Goal: Find specific page/section: Find specific page/section

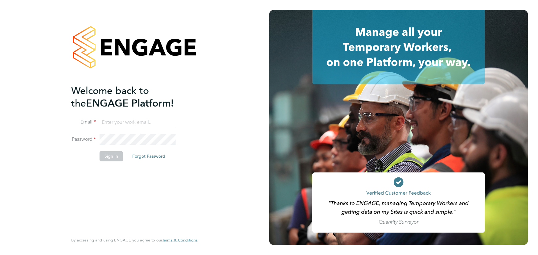
type input "jane.weitzman@mclarenresourcing.co.uk"
click at [117, 156] on button "Sign In" at bounding box center [111, 156] width 23 height 10
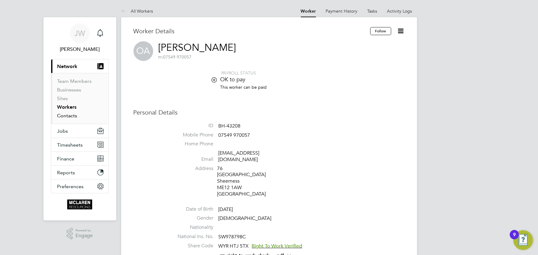
click at [69, 116] on link "Contacts" at bounding box center [67, 116] width 20 height 6
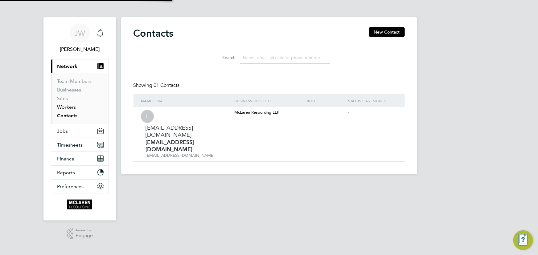
click at [72, 108] on link "Workers" at bounding box center [66, 107] width 19 height 6
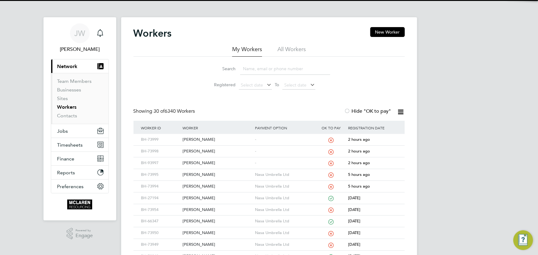
drag, startPoint x: 256, startPoint y: 68, endPoint x: 259, endPoint y: 63, distance: 5.8
click at [256, 68] on input at bounding box center [285, 69] width 90 height 12
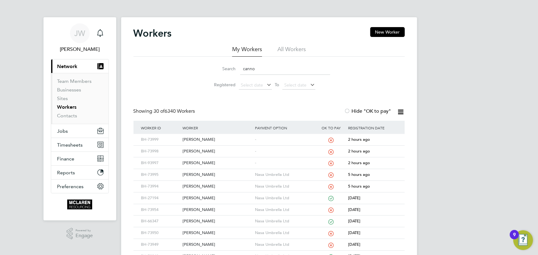
type input "cannon"
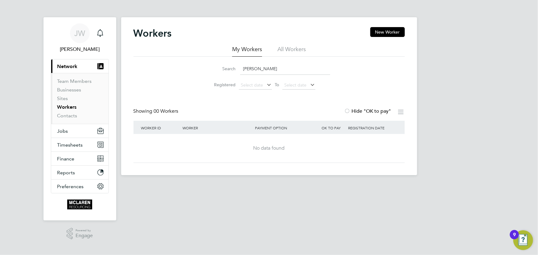
drag, startPoint x: 242, startPoint y: 71, endPoint x: 293, endPoint y: 71, distance: 51.2
click at [293, 71] on input "cannon" at bounding box center [285, 69] width 90 height 12
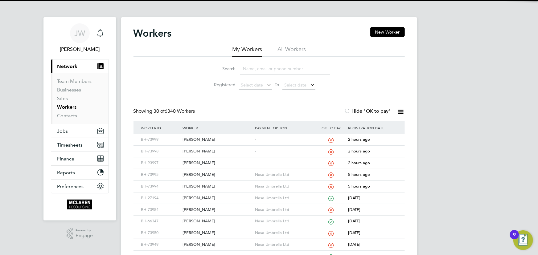
click at [263, 68] on input at bounding box center [285, 69] width 90 height 12
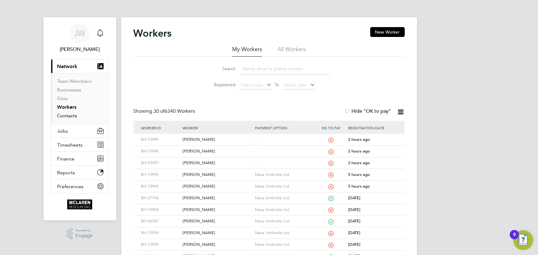
drag, startPoint x: 62, startPoint y: 115, endPoint x: 64, endPoint y: 112, distance: 4.1
click at [62, 115] on link "Contacts" at bounding box center [67, 116] width 20 height 6
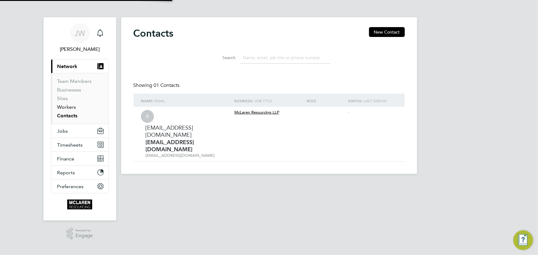
drag, startPoint x: 66, startPoint y: 106, endPoint x: 110, endPoint y: 105, distance: 44.4
click at [66, 106] on link "Workers" at bounding box center [66, 107] width 19 height 6
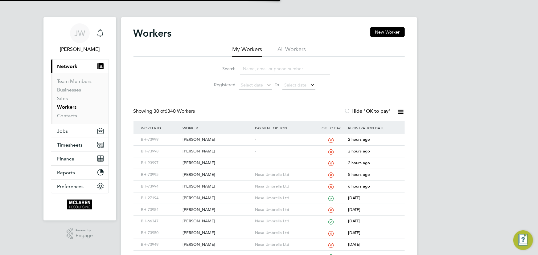
click at [262, 68] on input at bounding box center [285, 69] width 90 height 12
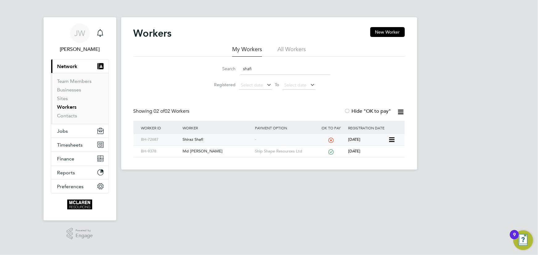
type input "shafi"
click at [194, 140] on div "Shiraz Shafi" at bounding box center [217, 139] width 72 height 11
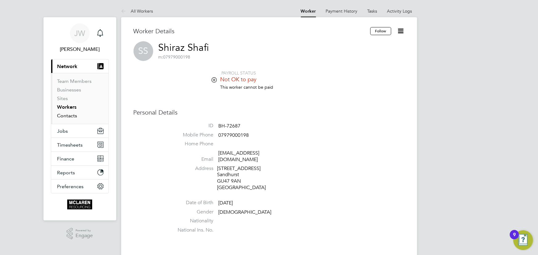
click at [67, 115] on link "Contacts" at bounding box center [67, 116] width 20 height 6
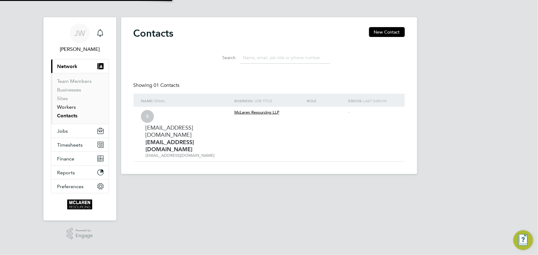
click at [66, 107] on link "Workers" at bounding box center [66, 107] width 19 height 6
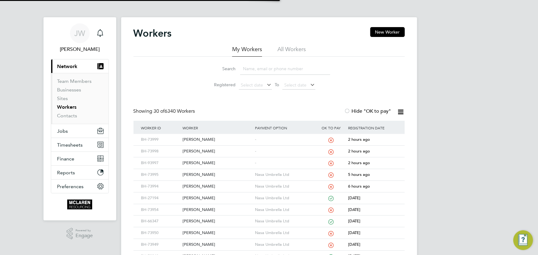
click at [248, 73] on input at bounding box center [285, 69] width 90 height 12
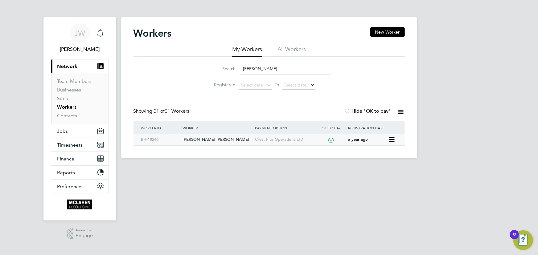
type input "samson"
click at [229, 138] on div "[PERSON_NAME] [PERSON_NAME]" at bounding box center [217, 139] width 72 height 11
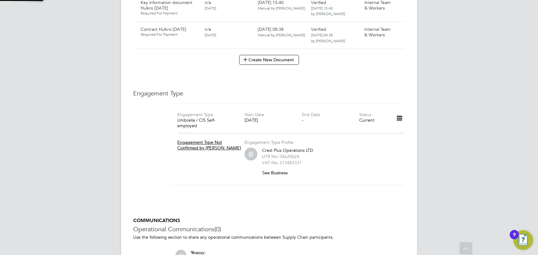
scroll to position [700, 0]
